Goal: Task Accomplishment & Management: Use online tool/utility

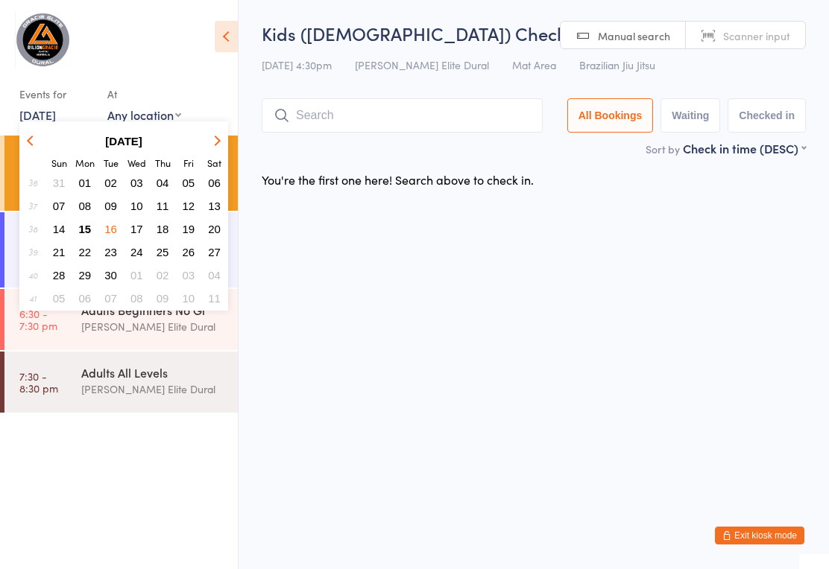
click at [75, 222] on button "15" at bounding box center [85, 229] width 23 height 20
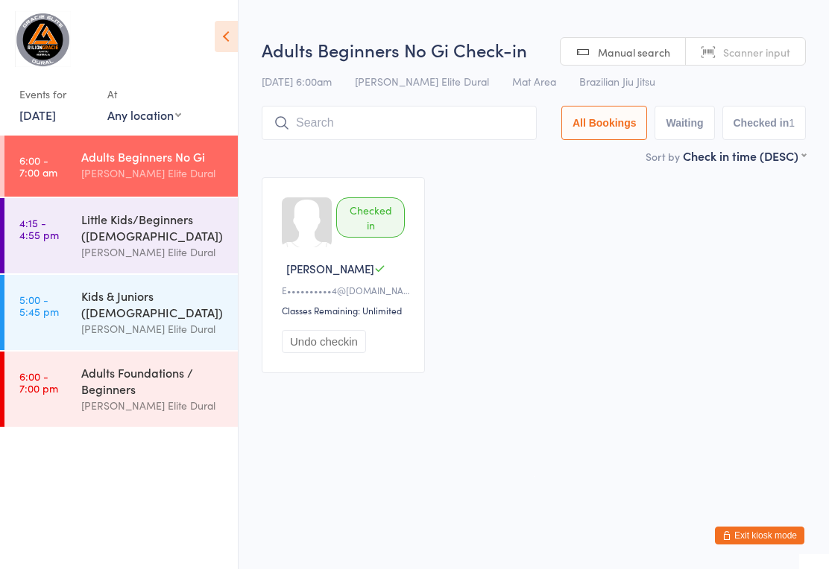
click at [73, 394] on link "6:00 - 7:00 pm Adults Foundations / Beginners [PERSON_NAME] Elite Dural" at bounding box center [120, 389] width 233 height 75
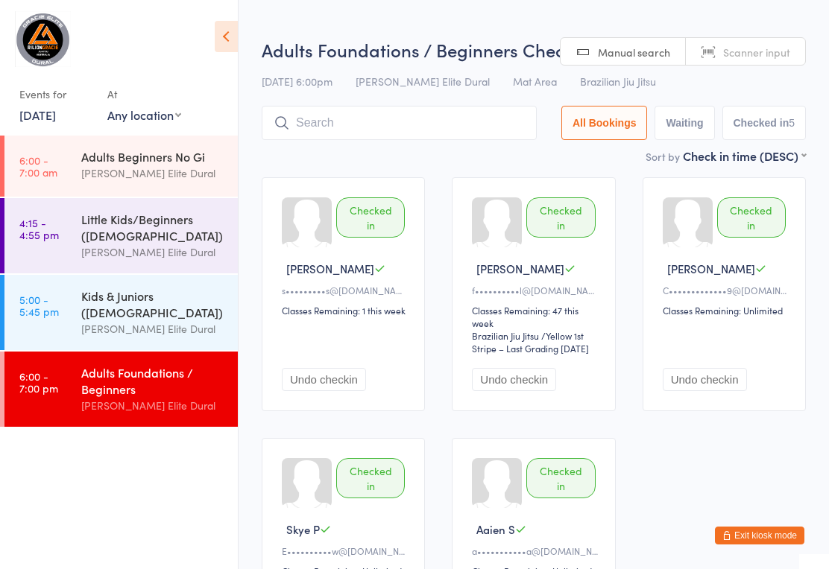
click at [57, 162] on time "6:00 - 7:00 am" at bounding box center [38, 166] width 38 height 24
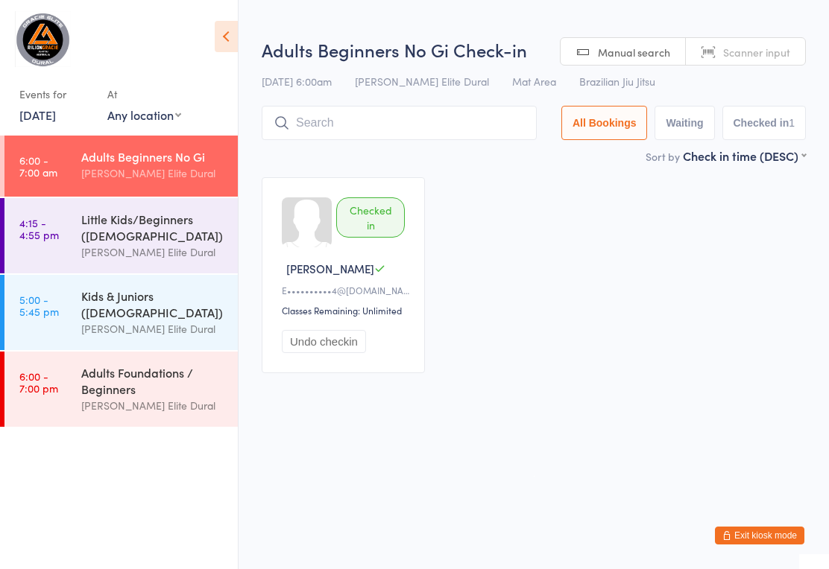
click at [98, 388] on div "Adults Foundations / Beginners" at bounding box center [153, 380] width 144 height 33
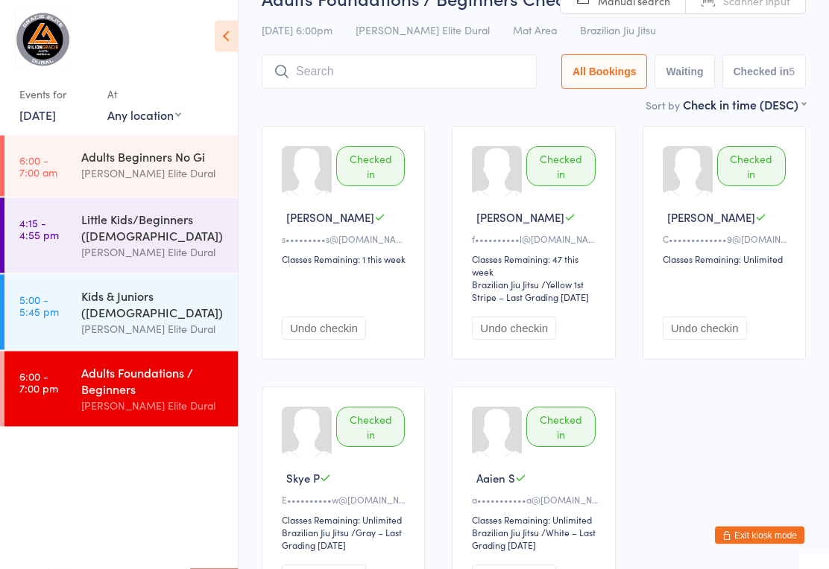
click at [417, 72] on input "search" at bounding box center [399, 72] width 275 height 34
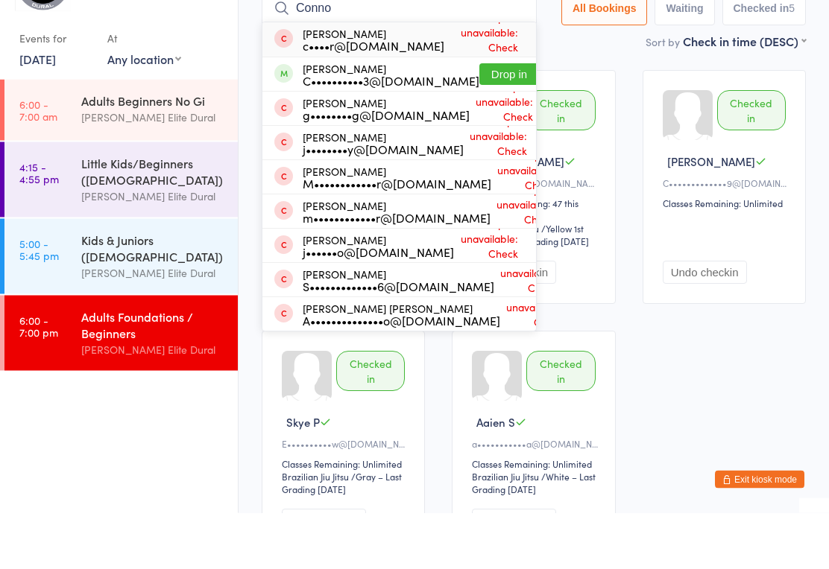
type input "Conno"
click at [480, 120] on button "Drop in" at bounding box center [509, 131] width 60 height 22
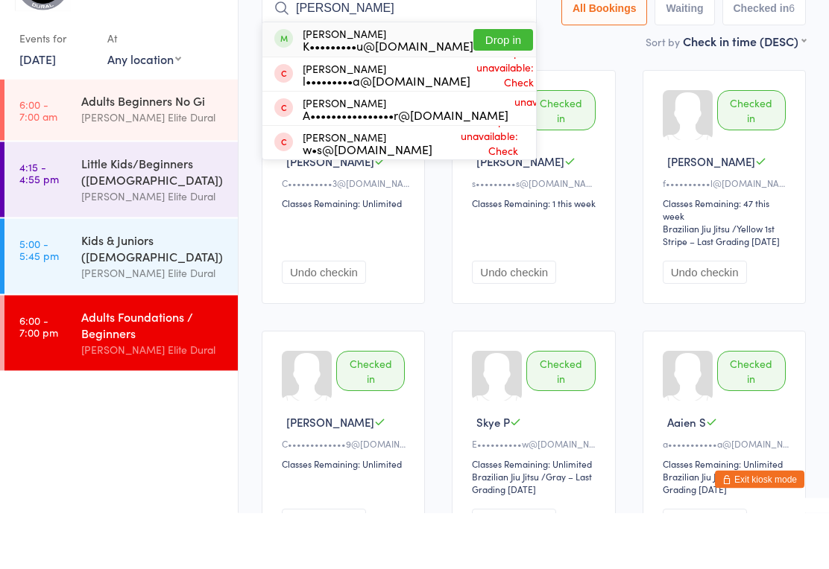
type input "[PERSON_NAME]"
click at [481, 86] on button "Drop in" at bounding box center [503, 97] width 60 height 22
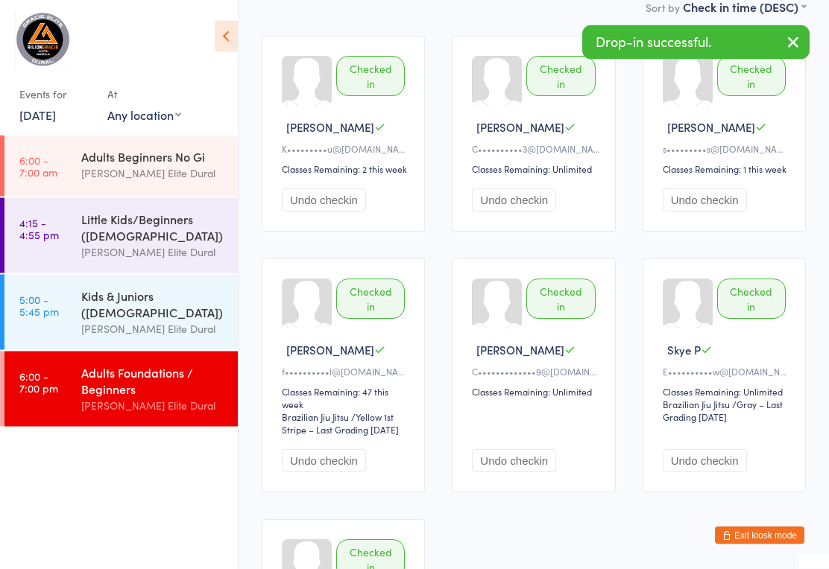
scroll to position [140, 0]
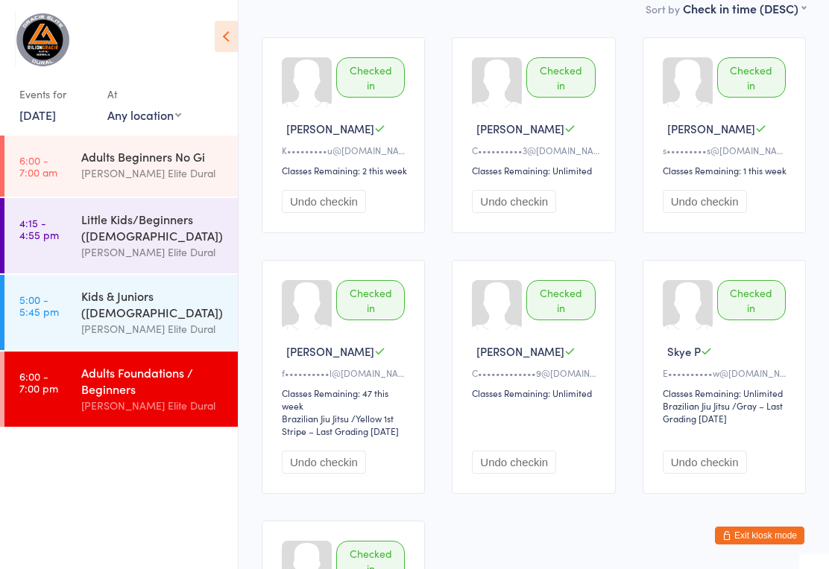
click at [46, 119] on link "[DATE]" at bounding box center [37, 115] width 37 height 16
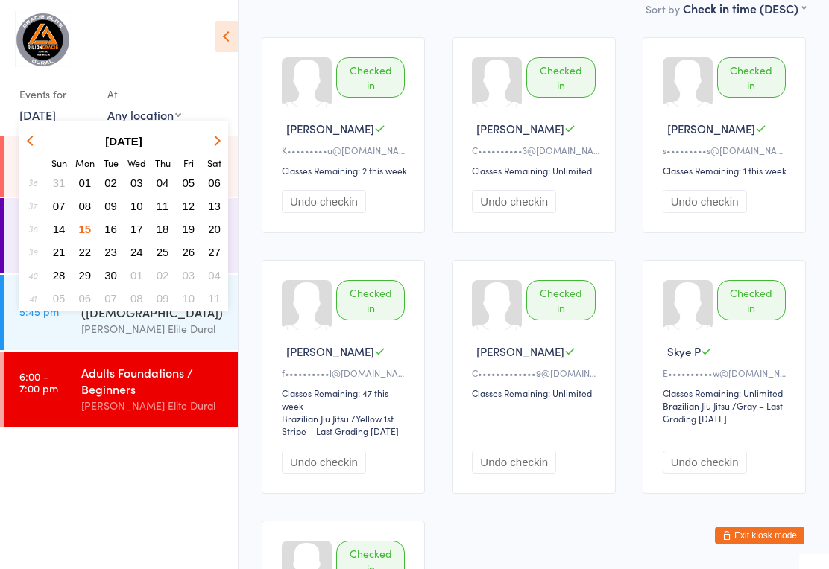
click at [109, 227] on span "16" at bounding box center [110, 229] width 13 height 13
